Goal: Task Accomplishment & Management: Complete application form

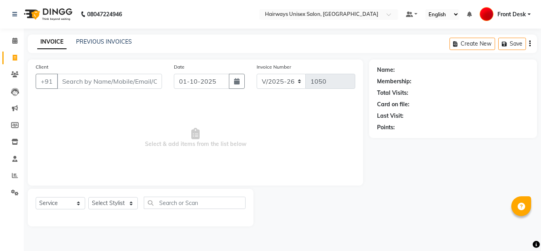
select select "786"
select select "service"
drag, startPoint x: 0, startPoint y: 0, endPoint x: 93, endPoint y: 46, distance: 103.8
click at [93, 46] on div "INVOICE PREVIOUS INVOICES" at bounding box center [85, 42] width 114 height 9
click at [94, 44] on link "PREVIOUS INVOICES" at bounding box center [104, 41] width 56 height 7
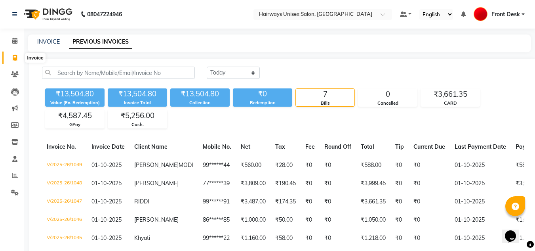
click at [17, 61] on span at bounding box center [15, 57] width 14 height 9
select select "service"
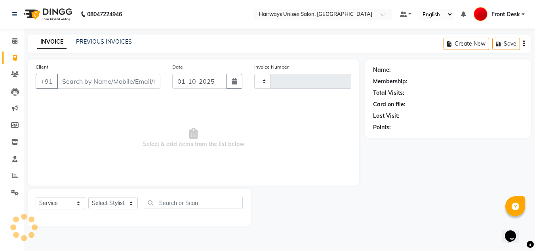
type input "1050"
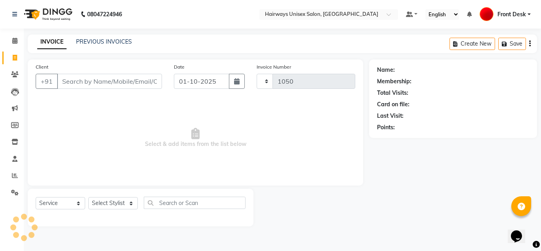
select select "786"
click at [70, 85] on input "Client" at bounding box center [109, 81] width 105 height 15
click at [77, 80] on input "Client" at bounding box center [109, 81] width 105 height 15
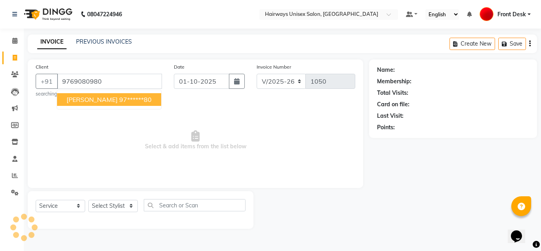
type input "9769080980"
select select "1: Object"
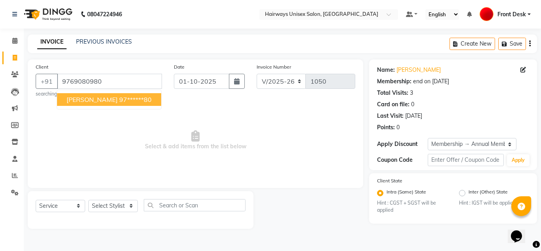
click at [81, 96] on span "[PERSON_NAME]" at bounding box center [92, 99] width 51 height 8
type input "97******80"
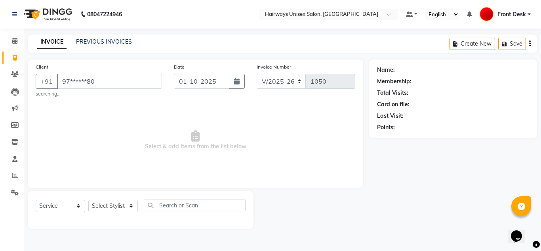
select select "1: Object"
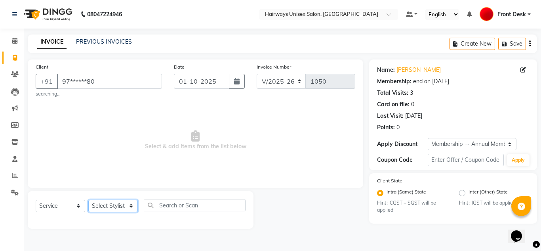
click at [116, 208] on select "Select Stylist [PERSON_NAME] ALIM [PERSON_NAME] Front Desk [PERSON_NAME] [PERSO…" at bounding box center [113, 206] width 50 height 12
select select "13394"
click at [88, 200] on select "Select Stylist [PERSON_NAME] ALIM [PERSON_NAME] Front Desk [PERSON_NAME] [PERSO…" at bounding box center [113, 206] width 50 height 12
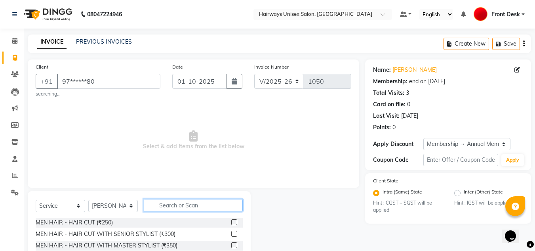
click at [164, 204] on input "text" at bounding box center [193, 205] width 99 height 12
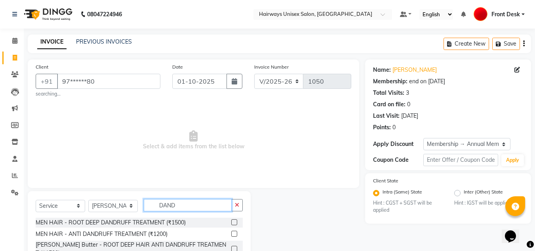
type input "DAND"
click at [237, 221] on label at bounding box center [234, 222] width 6 height 6
click at [237, 221] on input "checkbox" at bounding box center [233, 222] width 5 height 5
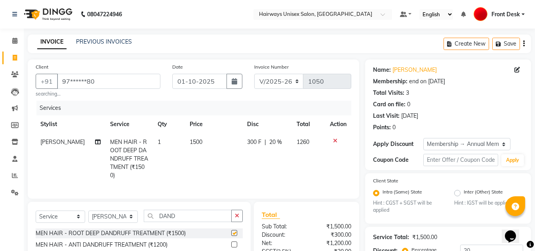
checkbox input "false"
drag, startPoint x: 109, startPoint y: 221, endPoint x: 115, endPoint y: 217, distance: 6.8
click at [109, 221] on select "Select Stylist [PERSON_NAME] ALIM [PERSON_NAME] Front Desk [PERSON_NAME] [PERSO…" at bounding box center [113, 216] width 50 height 12
select select "13248"
click at [88, 216] on select "Select Stylist [PERSON_NAME] ALIM [PERSON_NAME] Front Desk [PERSON_NAME] [PERSO…" at bounding box center [113, 216] width 50 height 12
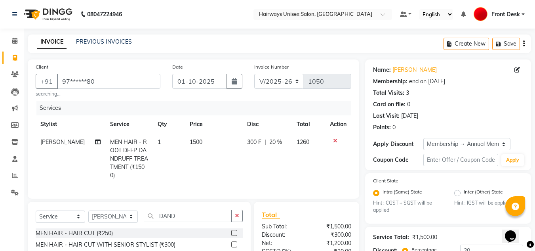
click at [241, 222] on button "button" at bounding box center [236, 216] width 11 height 12
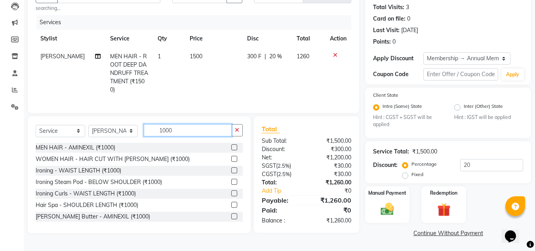
type input "1000"
click at [231, 162] on label at bounding box center [234, 159] width 6 height 6
click at [231, 162] on input "checkbox" at bounding box center [233, 159] width 5 height 5
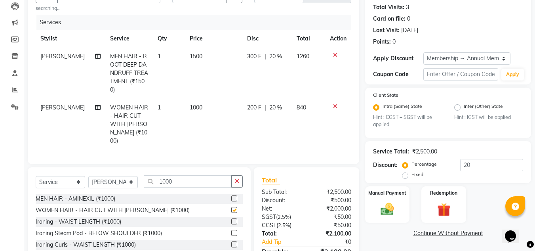
checkbox input "false"
click at [122, 179] on select "Select Stylist [PERSON_NAME] ALIM [PERSON_NAME] Front Desk [PERSON_NAME] [PERSO…" at bounding box center [113, 182] width 50 height 12
select select "13252"
click at [88, 176] on select "Select Stylist [PERSON_NAME] ALIM [PERSON_NAME] Front Desk [PERSON_NAME] [PERSO…" at bounding box center [113, 182] width 50 height 12
click at [236, 181] on icon "button" at bounding box center [237, 181] width 4 height 6
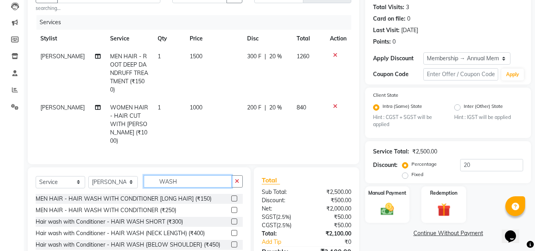
type input "WASH"
click at [231, 242] on label at bounding box center [234, 244] width 6 height 6
click at [231, 242] on input "checkbox" at bounding box center [233, 244] width 5 height 5
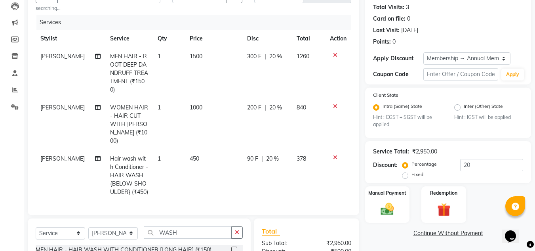
checkbox input "false"
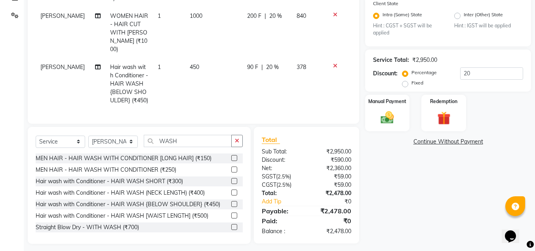
scroll to position [179, 0]
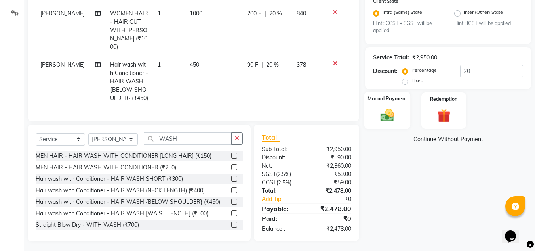
click at [382, 123] on img at bounding box center [387, 115] width 22 height 16
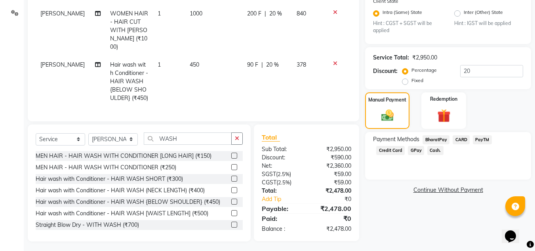
click at [428, 152] on span "Cash." at bounding box center [436, 150] width 16 height 9
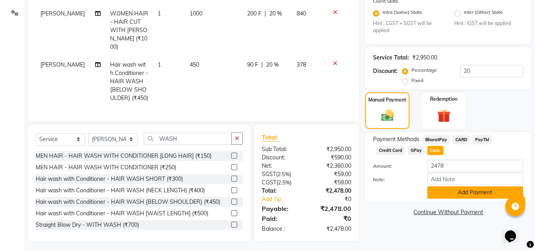
click at [431, 193] on button "Add Payment" at bounding box center [476, 192] width 96 height 12
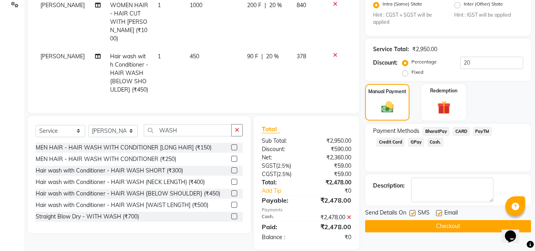
scroll to position [196, 0]
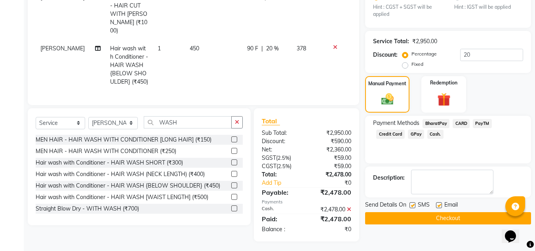
click at [414, 213] on button "Checkout" at bounding box center [448, 218] width 166 height 12
